Goal: Task Accomplishment & Management: Manage account settings

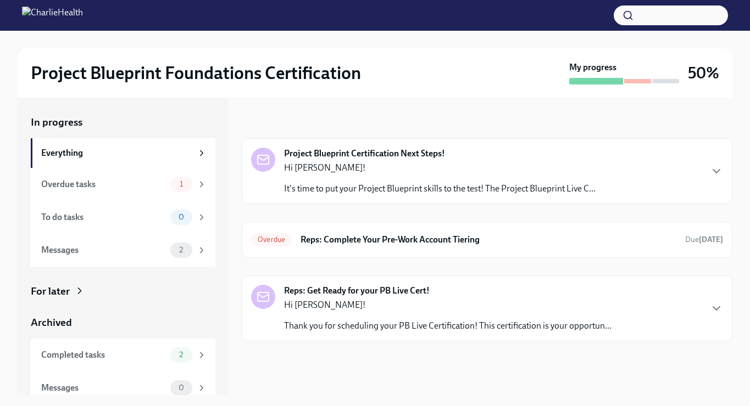
click at [331, 318] on div "Hi [PERSON_NAME]! Thank you for scheduling your PB Live Certification! This cer…" at bounding box center [447, 315] width 327 height 33
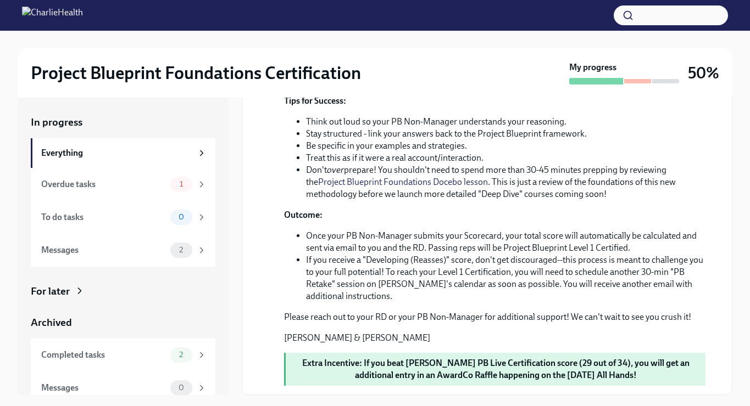
scroll to position [561, 0]
click at [151, 256] on div "Messages 2" at bounding box center [123, 250] width 165 height 15
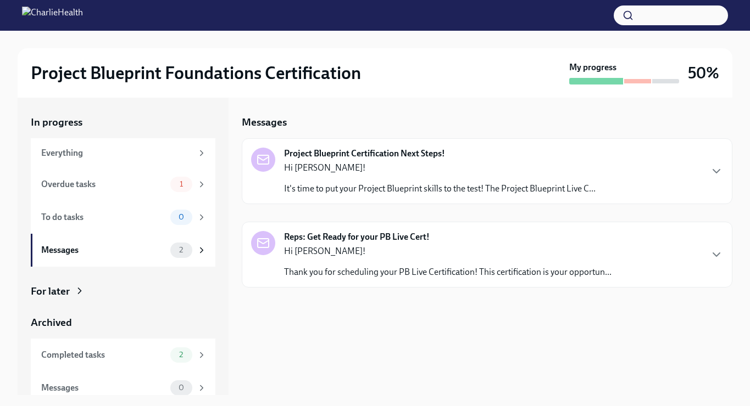
click at [349, 264] on div "Hi [PERSON_NAME]! Thank you for scheduling your PB Live Certification! This cer…" at bounding box center [447, 262] width 327 height 33
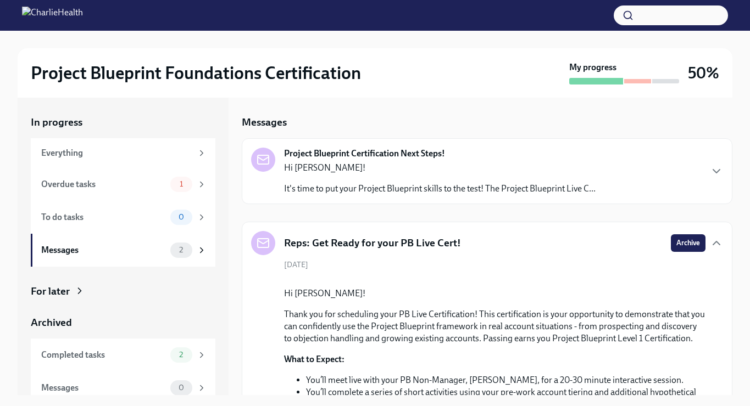
click at [375, 185] on p "It's time to put your Project Blueprint skills to the test! The Project Bluepri…" at bounding box center [439, 189] width 311 height 12
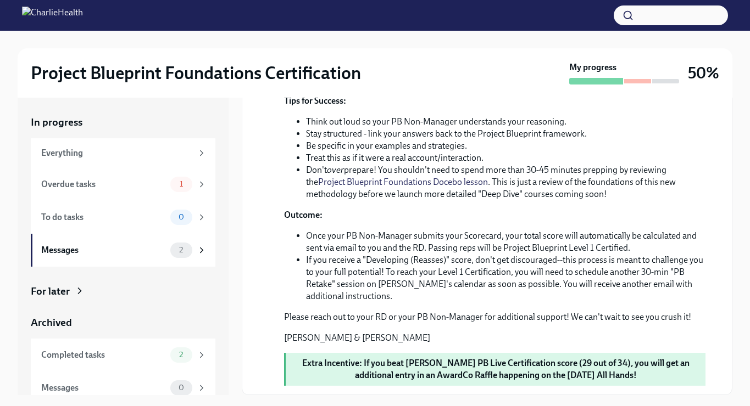
scroll to position [973, 0]
click at [131, 193] on div "Overdue tasks 1" at bounding box center [123, 184] width 185 height 33
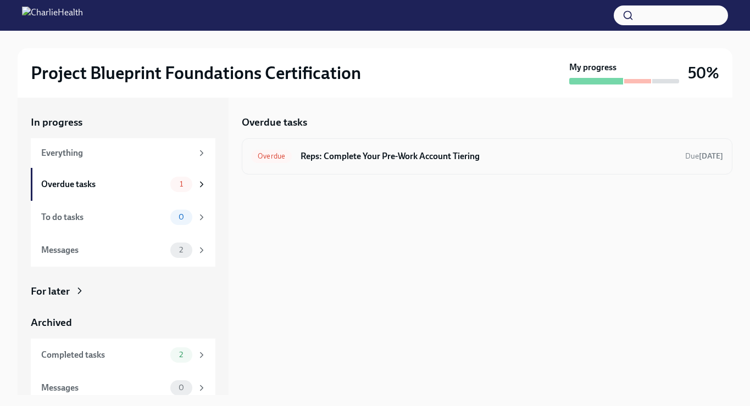
click at [270, 157] on span "Overdue" at bounding box center [271, 156] width 41 height 8
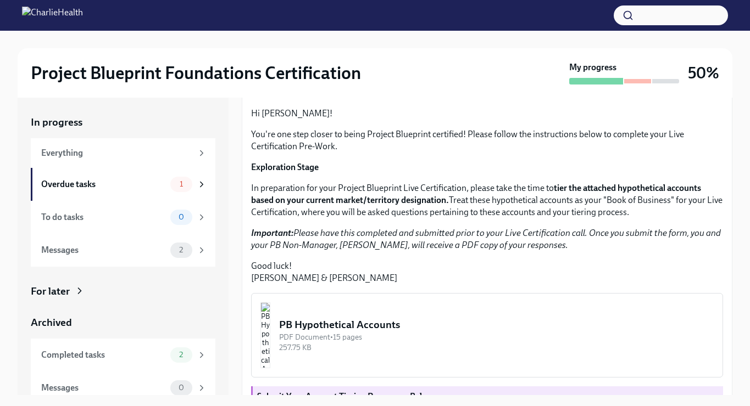
scroll to position [9, 0]
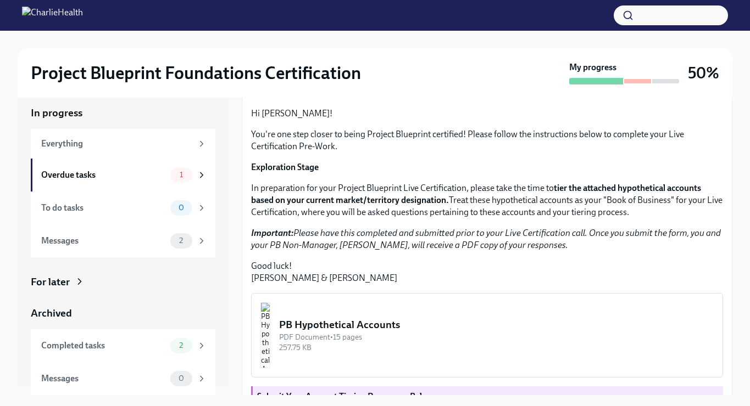
click at [75, 283] on icon at bounding box center [79, 281] width 11 height 11
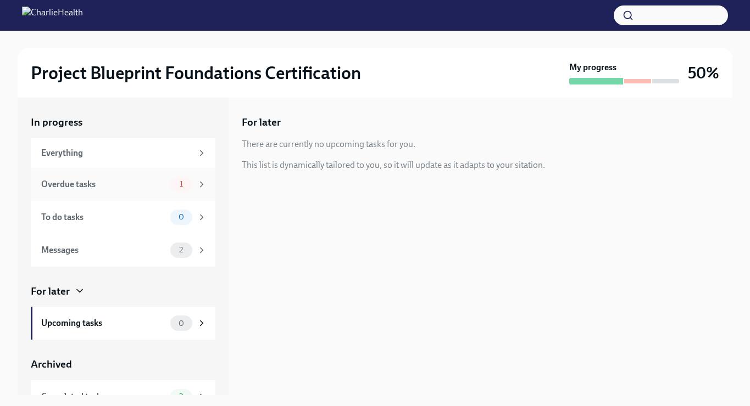
click at [120, 182] on div "Overdue tasks" at bounding box center [103, 185] width 125 height 12
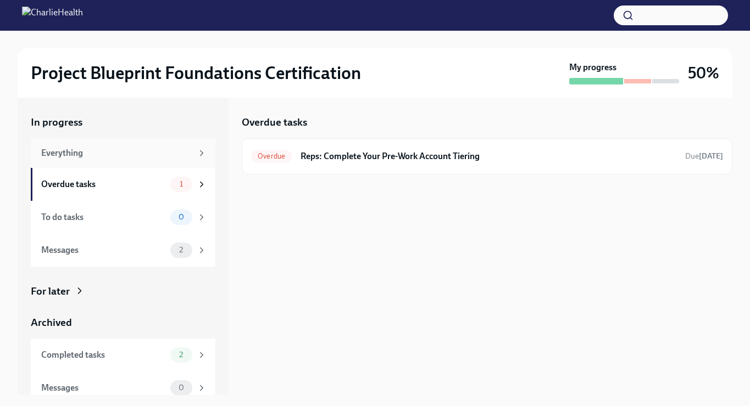
click at [168, 143] on div "Everything" at bounding box center [123, 153] width 185 height 30
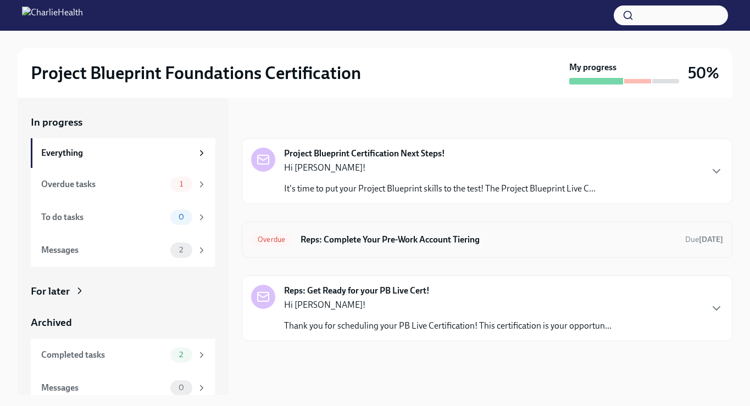
scroll to position [2, 0]
